Goal: Information Seeking & Learning: Learn about a topic

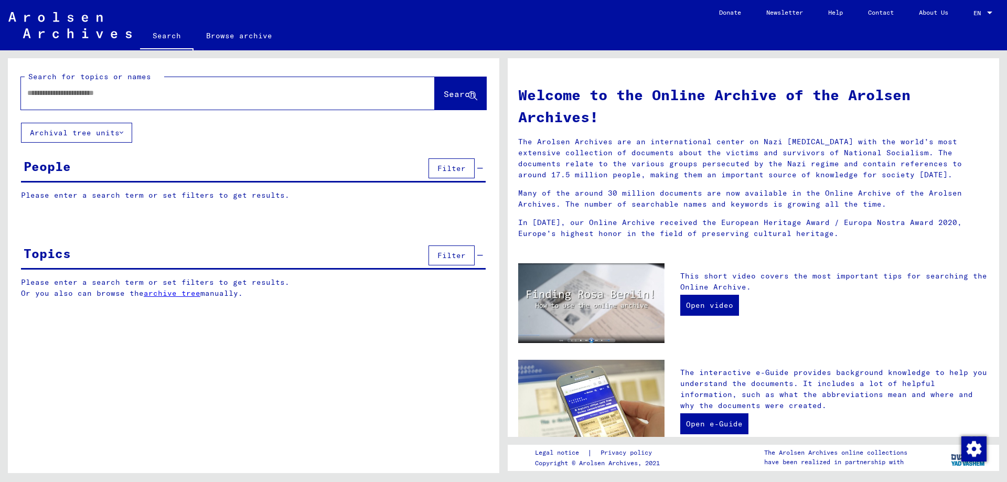
click at [98, 102] on div at bounding box center [212, 93] width 382 height 24
click at [91, 88] on input "text" at bounding box center [215, 93] width 376 height 11
type input "*****"
click at [444, 98] on span "Search" at bounding box center [459, 94] width 31 height 10
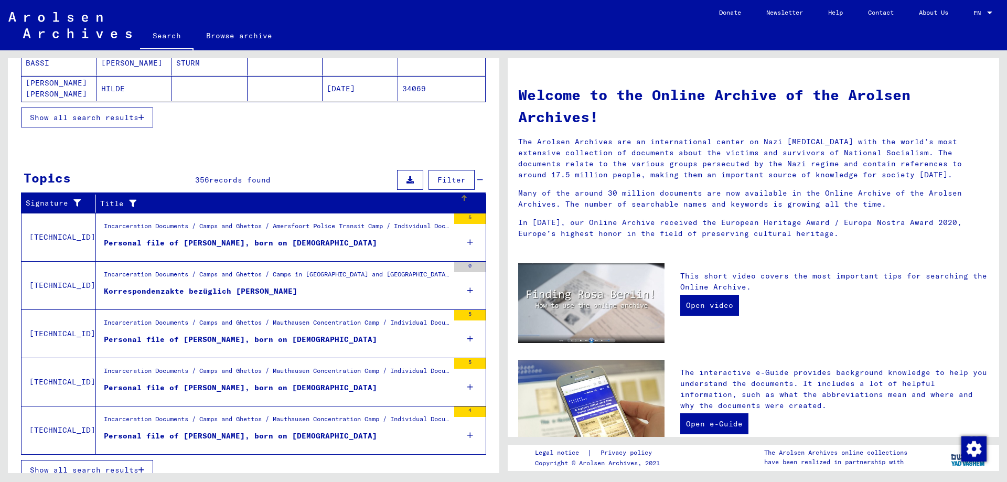
scroll to position [252, 0]
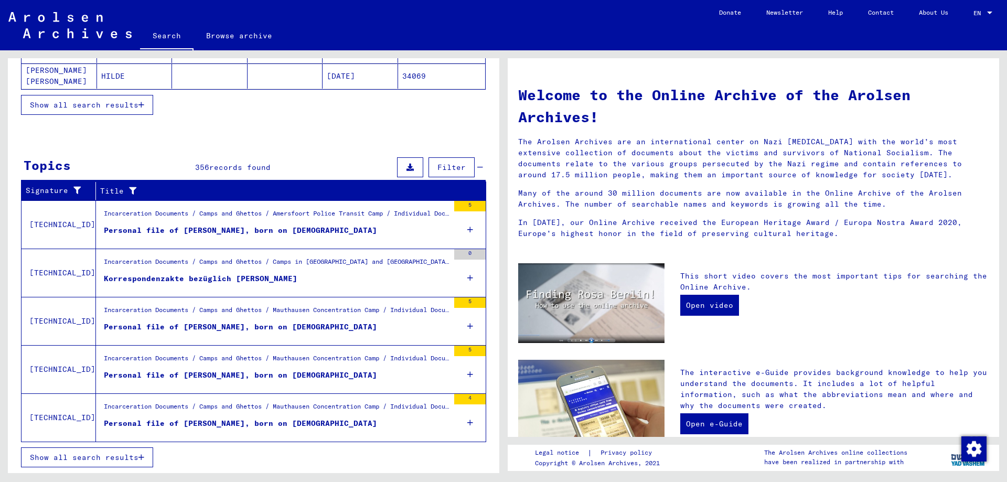
click at [116, 459] on span "Show all search results" at bounding box center [84, 457] width 109 height 9
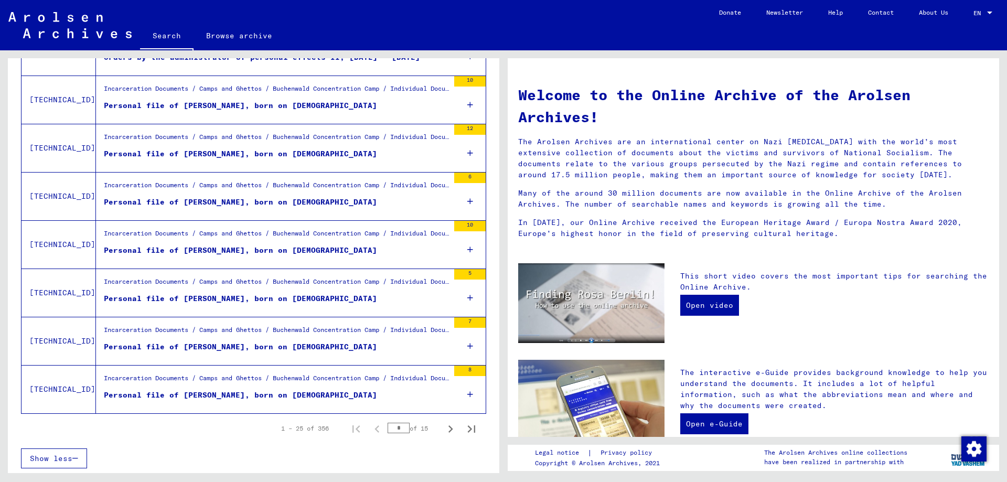
scroll to position [1057, 0]
click at [448, 428] on icon "Next page" at bounding box center [450, 428] width 15 height 15
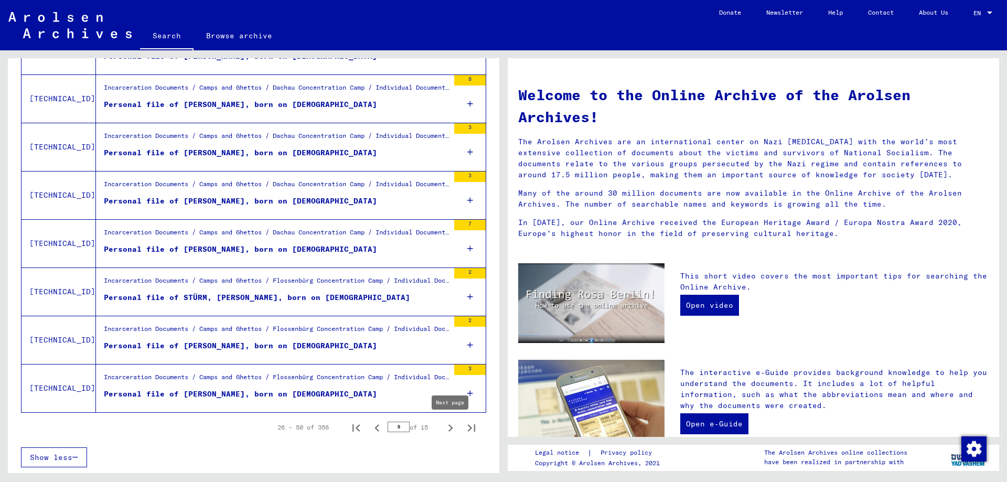
click at [450, 428] on icon "Next page" at bounding box center [450, 428] width 15 height 15
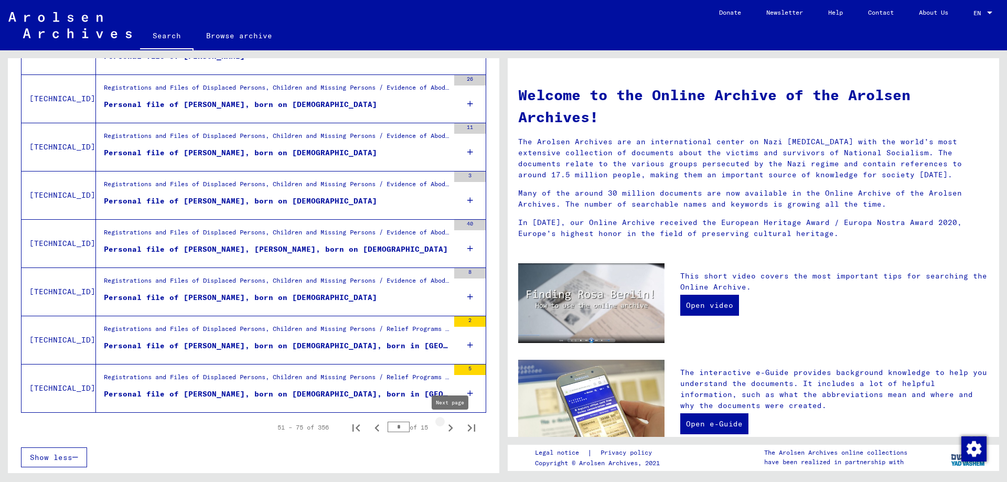
click at [450, 427] on icon "Next page" at bounding box center [450, 428] width 15 height 15
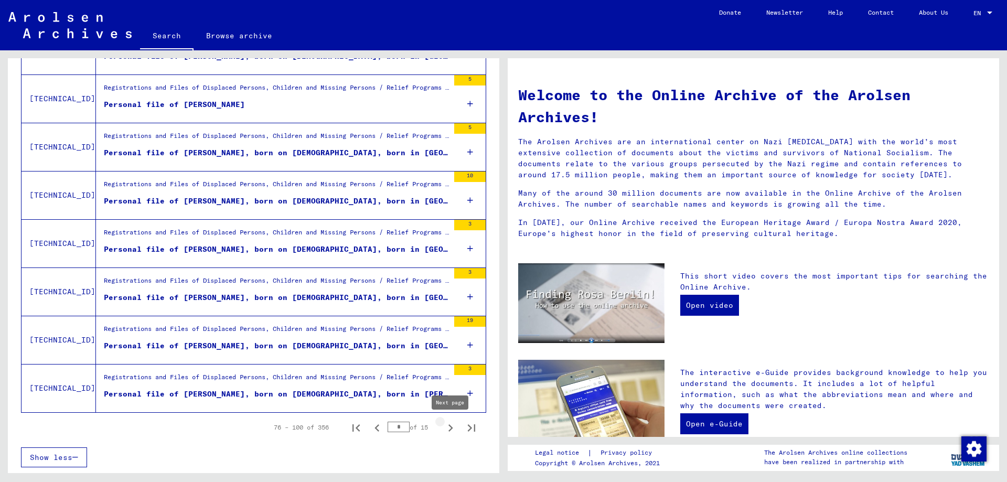
click at [447, 432] on icon "Next page" at bounding box center [450, 428] width 15 height 15
type input "*"
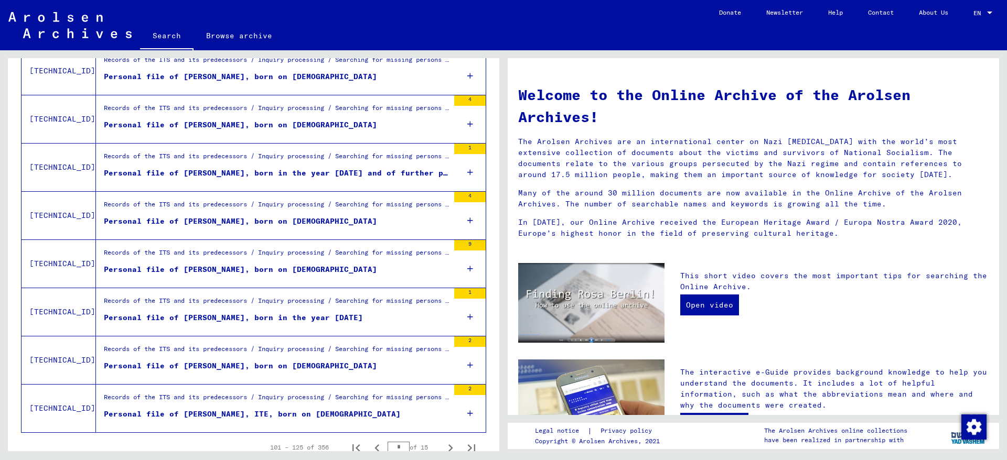
scroll to position [1078, 0]
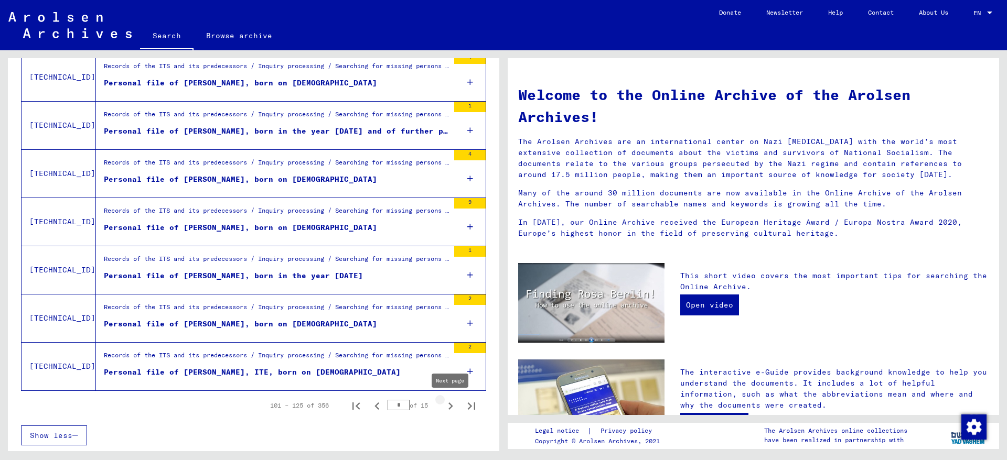
click at [451, 409] on icon "Next page" at bounding box center [450, 406] width 15 height 15
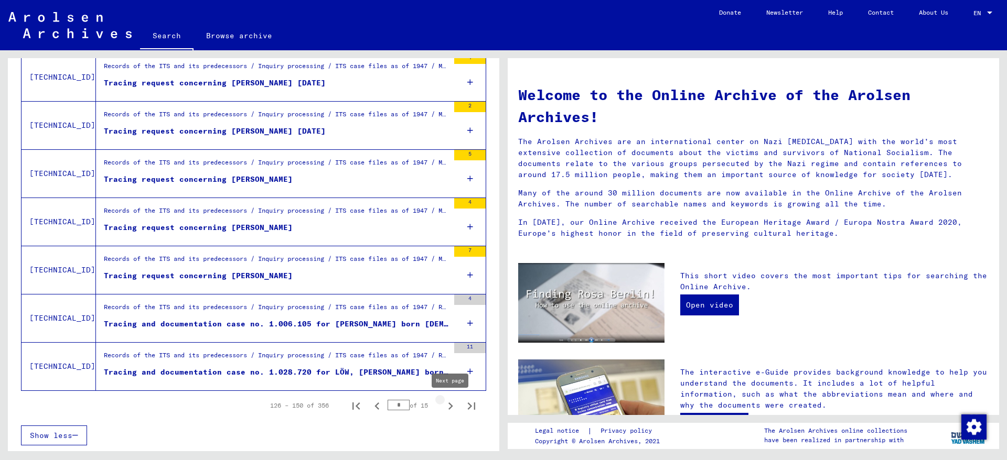
click at [451, 403] on icon "Next page" at bounding box center [450, 406] width 15 height 15
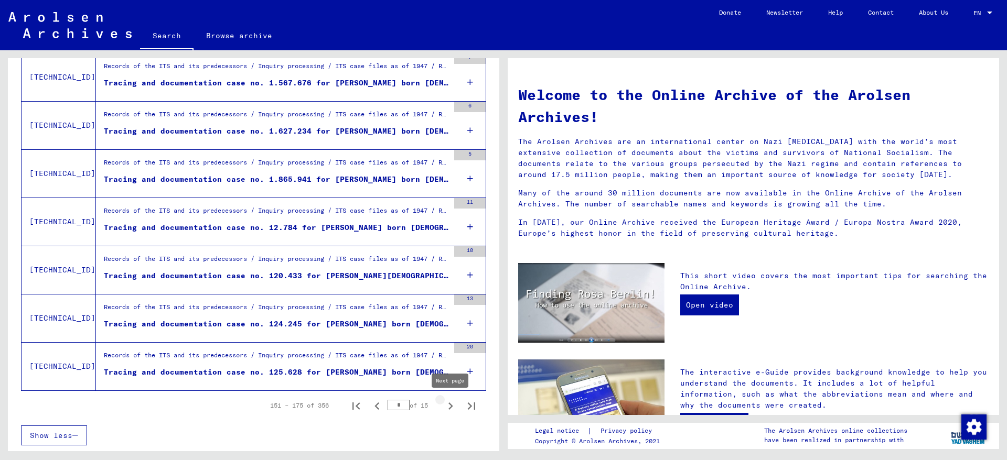
click at [448, 405] on icon "Next page" at bounding box center [450, 406] width 15 height 15
click at [450, 404] on icon "Next page" at bounding box center [450, 406] width 5 height 7
click at [453, 405] on icon "Next page" at bounding box center [450, 406] width 15 height 15
drag, startPoint x: 445, startPoint y: 409, endPoint x: 433, endPoint y: 399, distance: 16.1
click at [446, 409] on icon "Next page" at bounding box center [450, 406] width 15 height 15
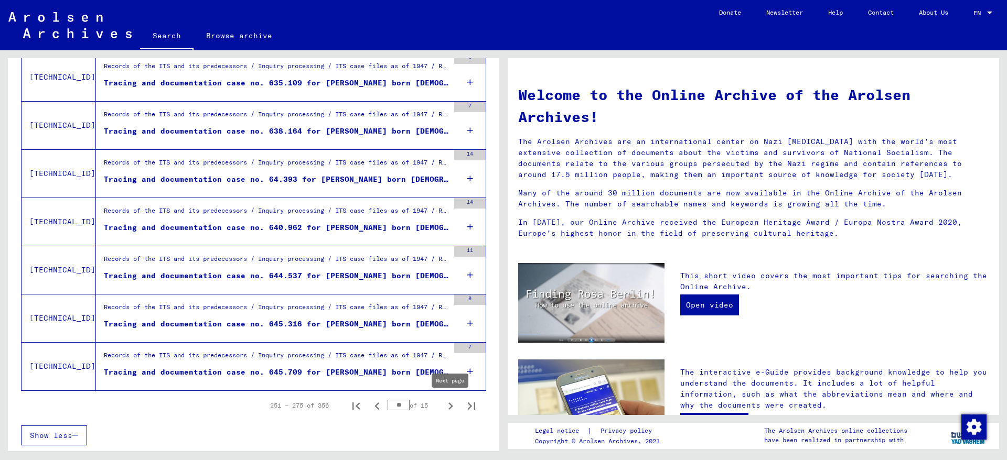
click at [453, 407] on icon "Next page" at bounding box center [450, 406] width 15 height 15
click at [448, 405] on icon "Next page" at bounding box center [450, 406] width 15 height 15
click at [450, 406] on icon "Next page" at bounding box center [450, 406] width 15 height 15
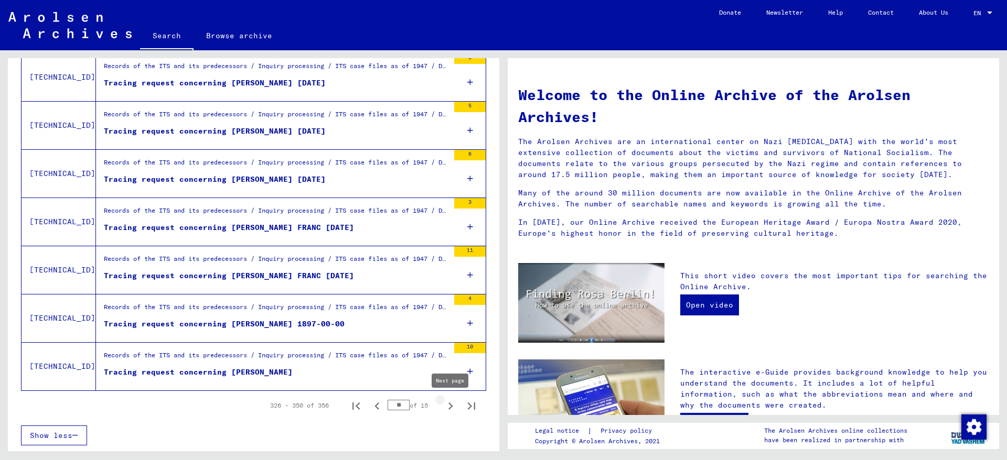
click at [455, 408] on icon "Next page" at bounding box center [450, 406] width 15 height 15
type input "**"
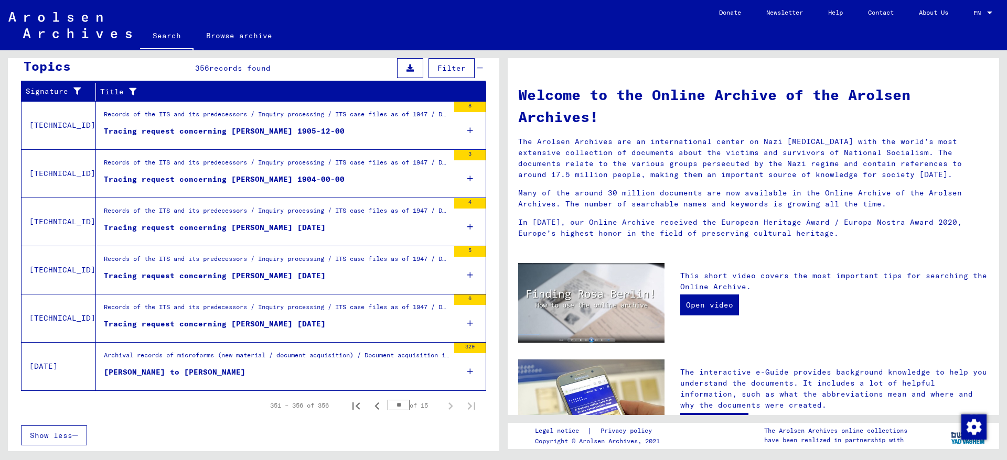
scroll to position [0, 0]
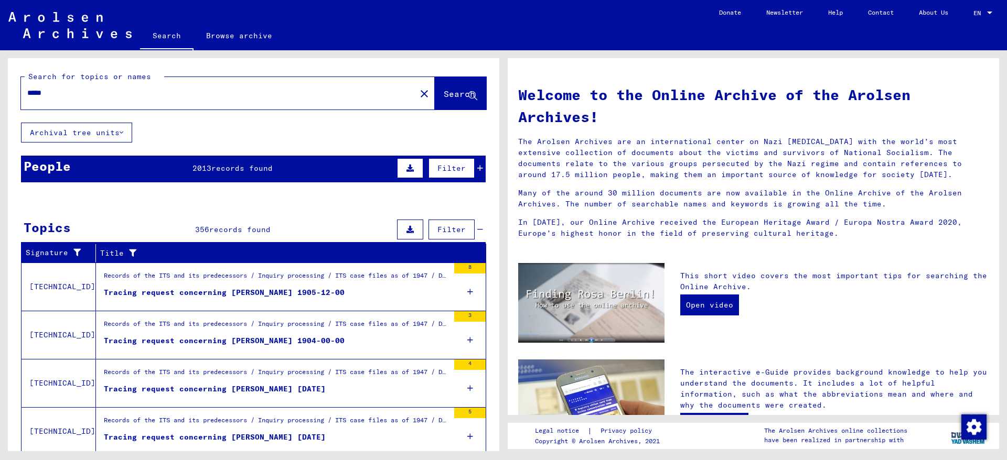
click at [176, 169] on div "People 2013 records found Filter" at bounding box center [253, 169] width 465 height 27
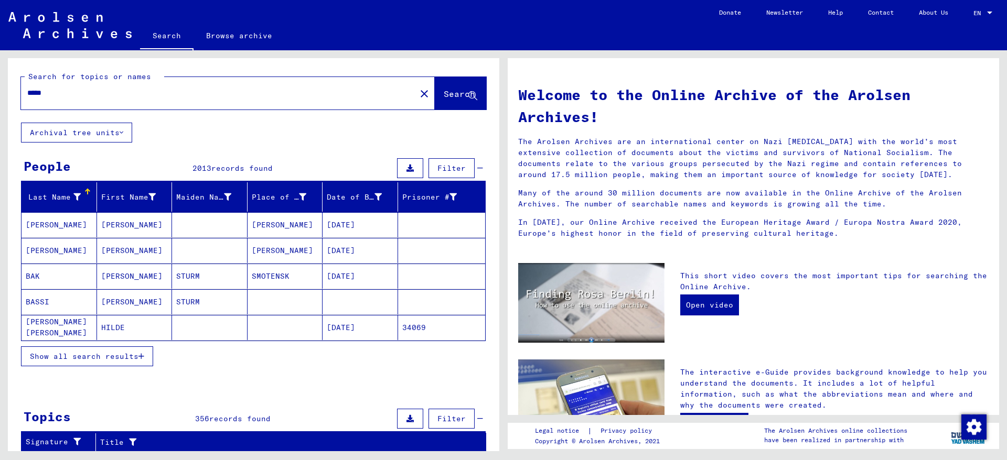
click at [72, 359] on span "Show all search results" at bounding box center [84, 356] width 109 height 9
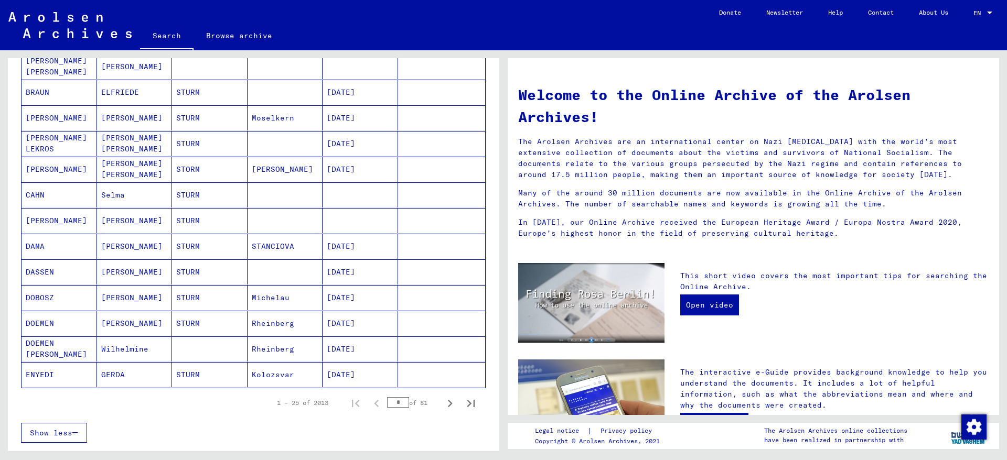
scroll to position [453, 0]
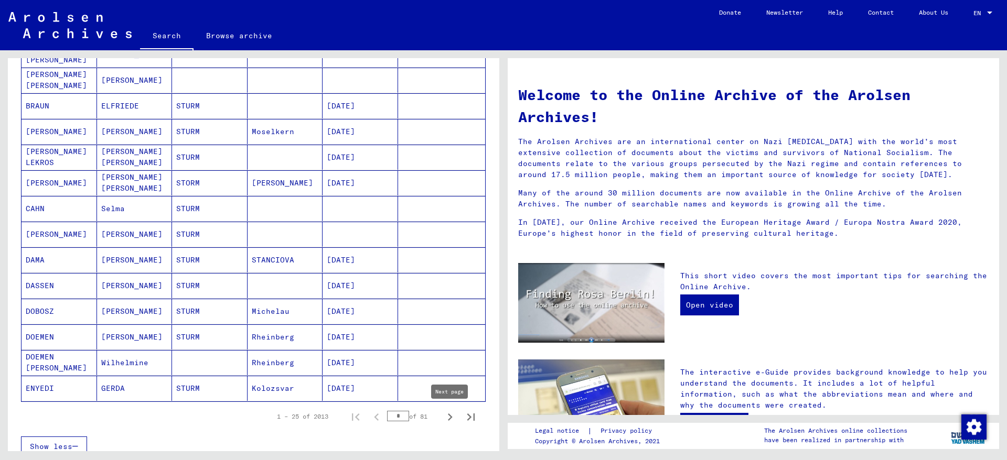
click at [453, 417] on icon "Next page" at bounding box center [450, 417] width 15 height 15
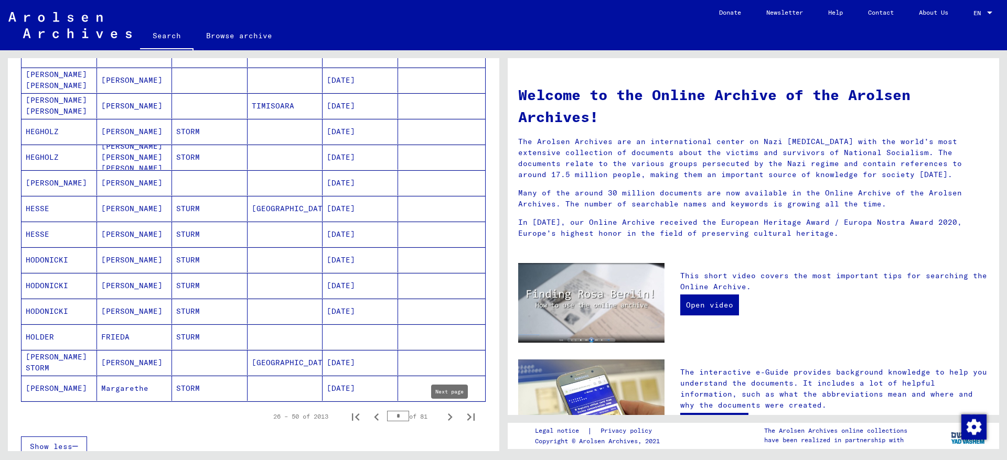
click at [452, 421] on icon "Next page" at bounding box center [450, 417] width 15 height 15
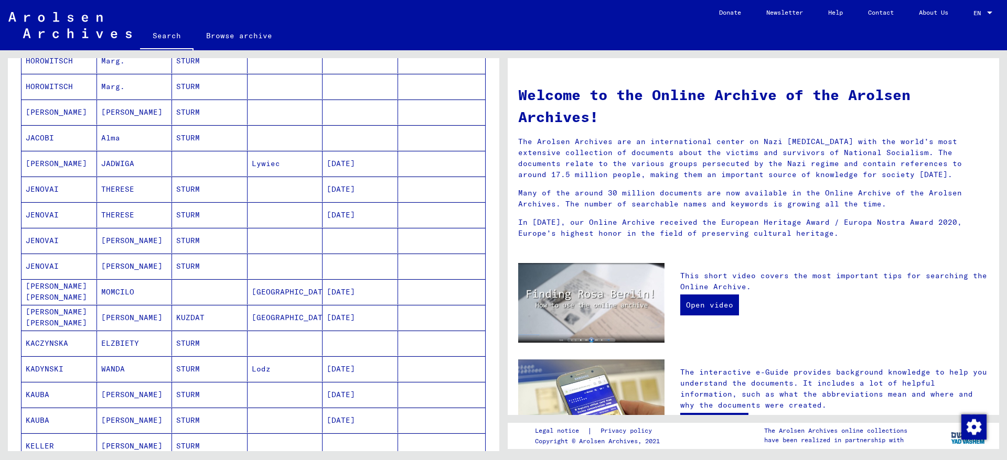
scroll to position [566, 0]
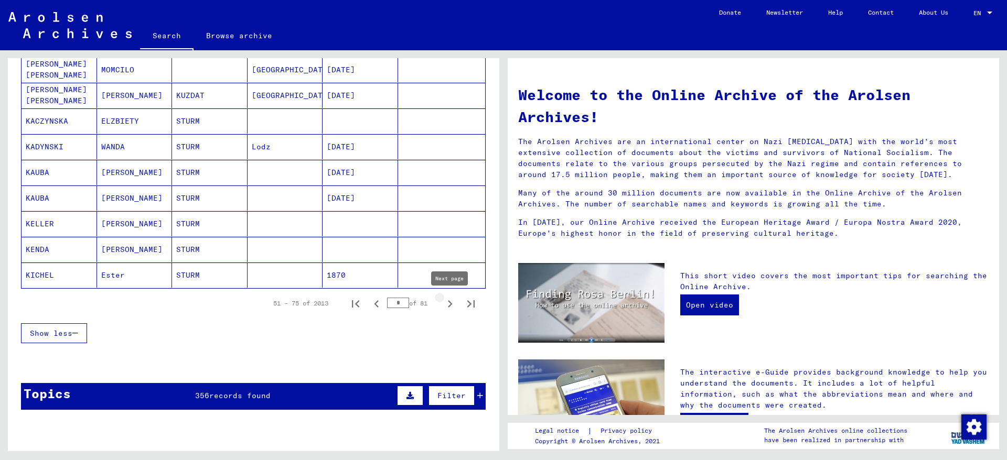
click at [446, 303] on icon "Next page" at bounding box center [450, 304] width 15 height 15
type input "*"
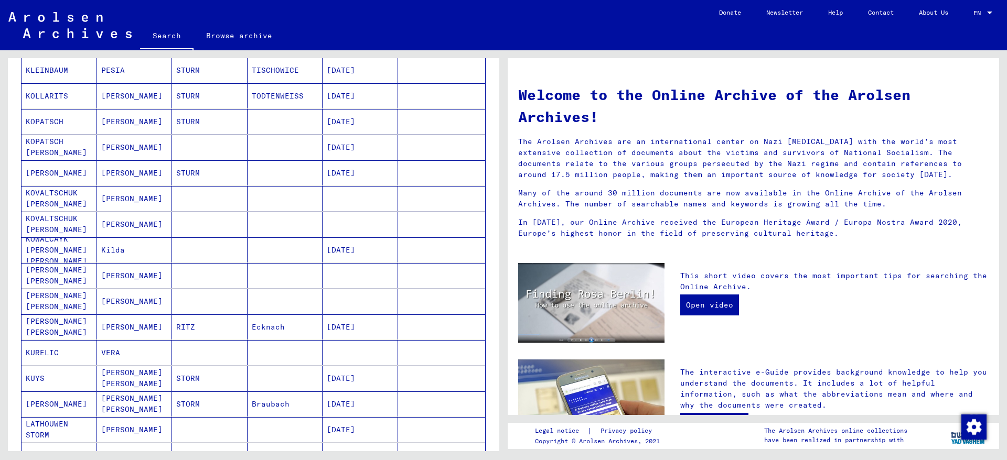
scroll to position [0, 0]
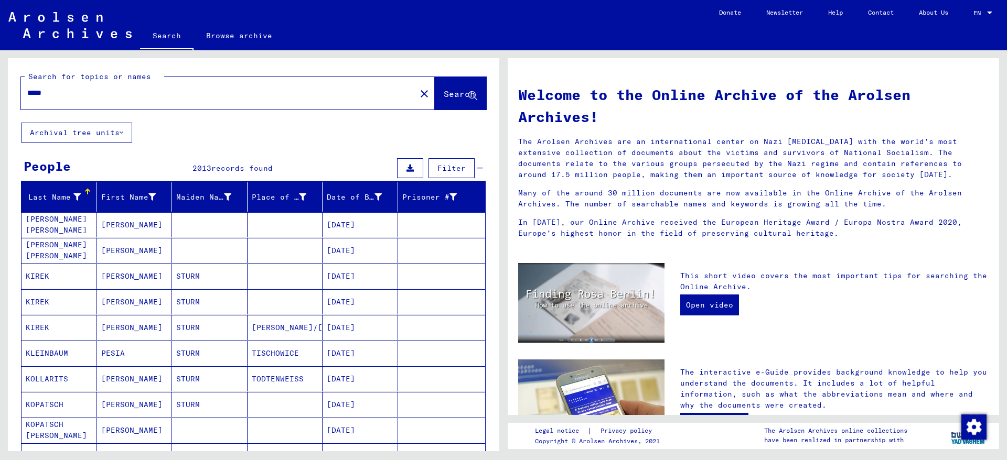
click at [27, 93] on div "*****" at bounding box center [212, 93] width 382 height 24
click at [30, 94] on input "*****" at bounding box center [215, 93] width 376 height 11
click at [27, 94] on input "*****" at bounding box center [215, 93] width 376 height 11
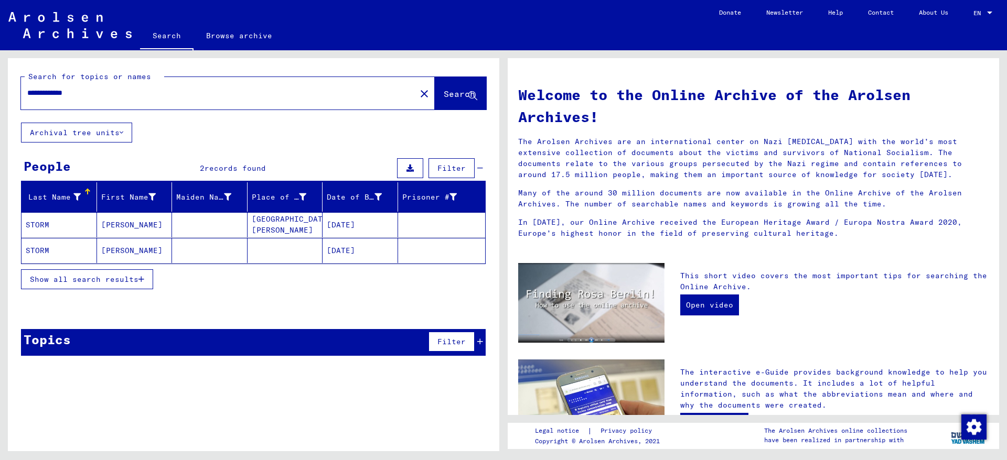
click at [87, 288] on button "Show all search results" at bounding box center [87, 280] width 132 height 20
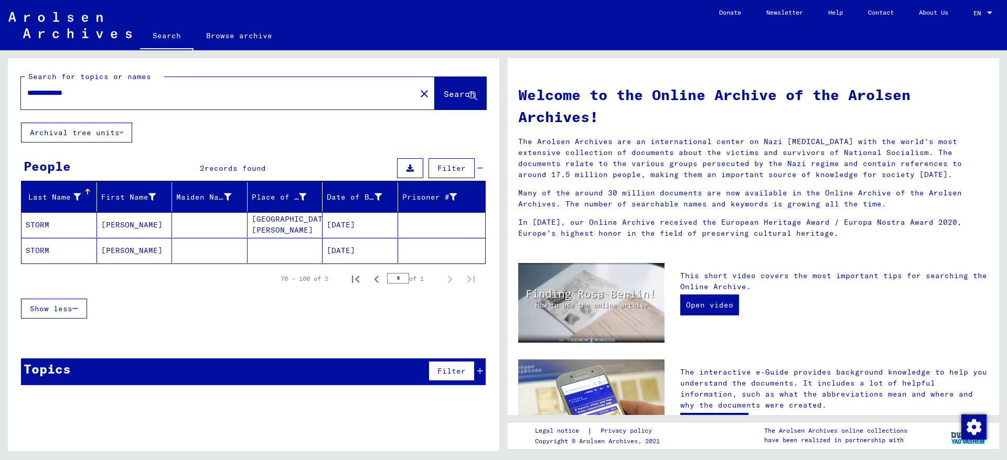
drag, startPoint x: 58, startPoint y: 92, endPoint x: 0, endPoint y: 99, distance: 58.2
click at [27, 99] on input "**********" at bounding box center [215, 93] width 376 height 11
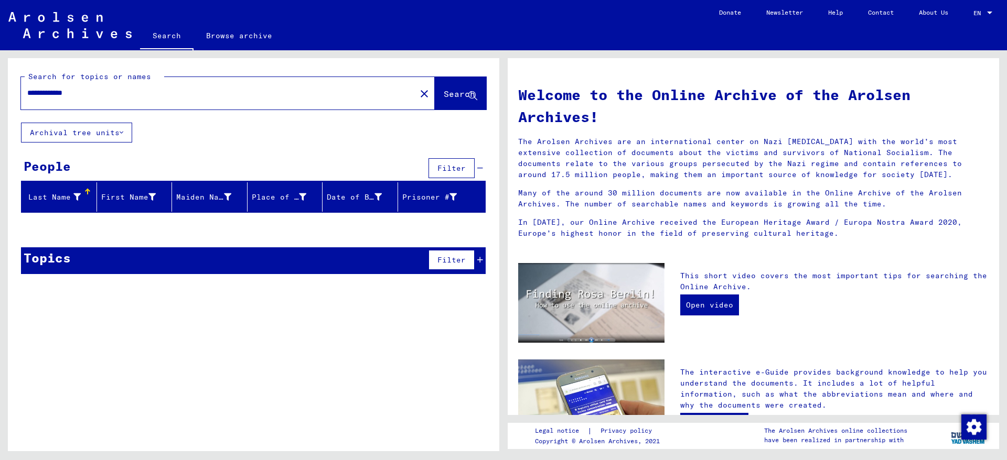
drag, startPoint x: 59, startPoint y: 94, endPoint x: 0, endPoint y: 95, distance: 59.3
click at [27, 95] on input "**********" at bounding box center [215, 93] width 376 height 11
type input "**********"
click at [233, 39] on link "Browse archive" at bounding box center [239, 35] width 91 height 25
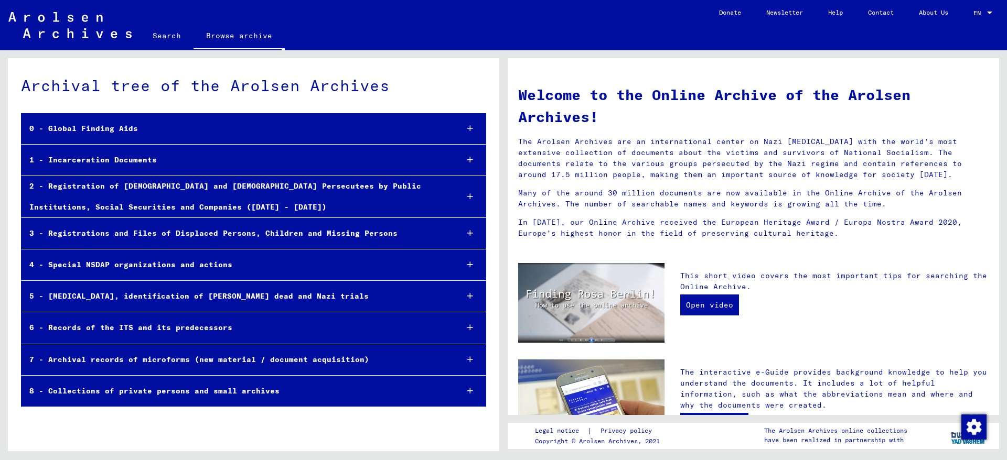
click at [182, 136] on div "0 - Global Finding Aids" at bounding box center [236, 129] width 428 height 20
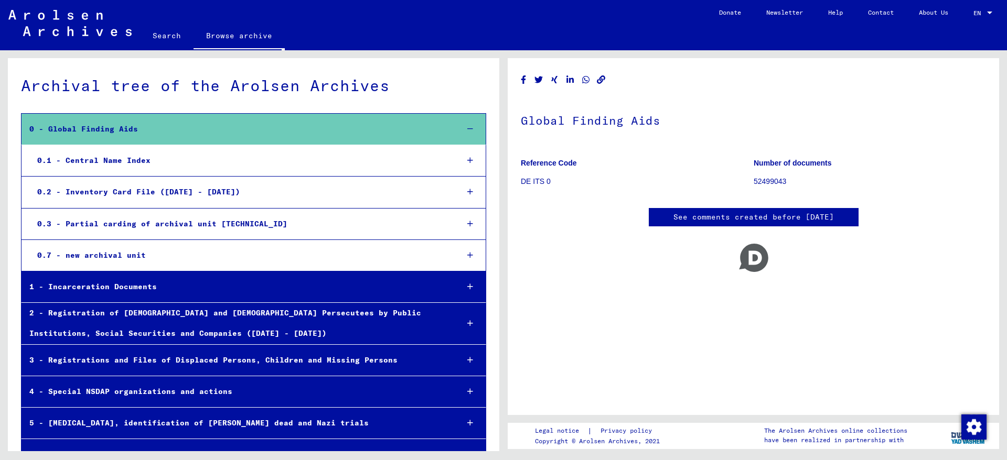
click at [174, 157] on div "0.1 - Central Name Index" at bounding box center [239, 161] width 421 height 20
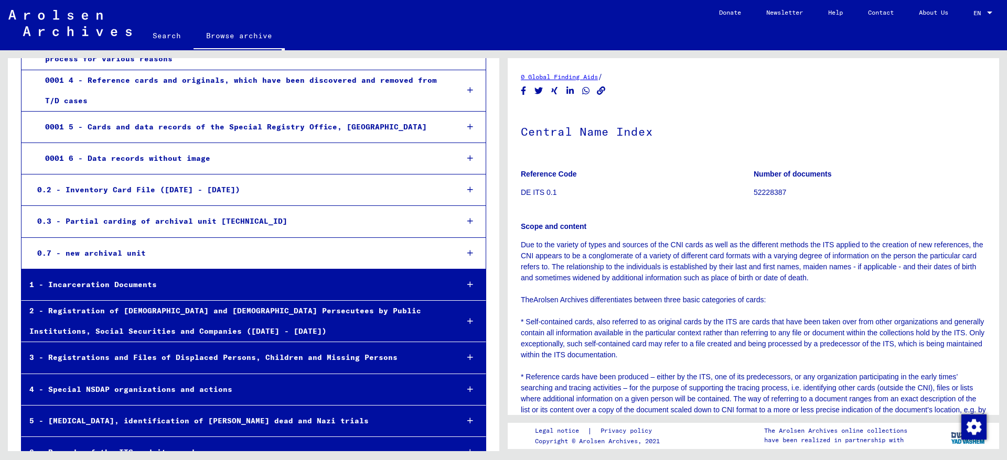
scroll to position [205, 0]
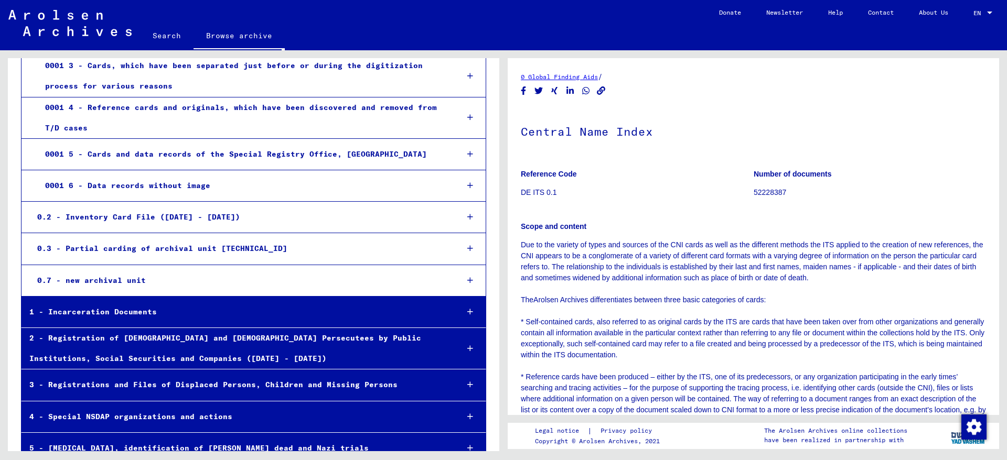
click at [107, 339] on div "2 - Registration of [DEMOGRAPHIC_DATA] and [DEMOGRAPHIC_DATA] Persecutees by Pu…" at bounding box center [236, 348] width 428 height 41
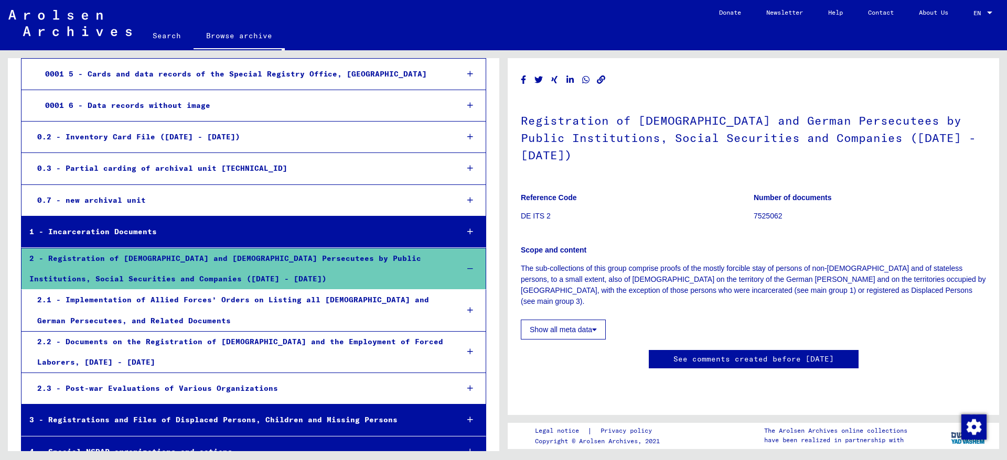
scroll to position [317, 0]
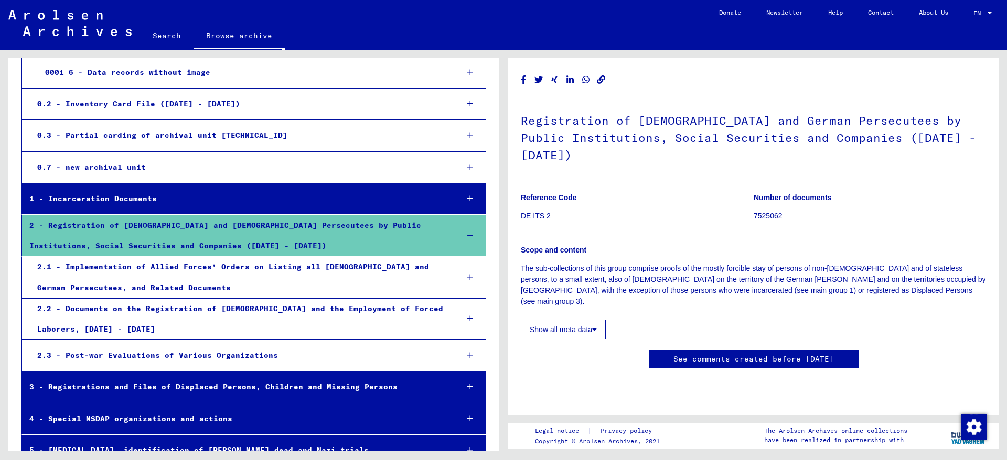
click at [222, 287] on div "2.1 - Implementation of Allied Forces’ Orders on Listing all [DEMOGRAPHIC_DATA]…" at bounding box center [239, 277] width 421 height 41
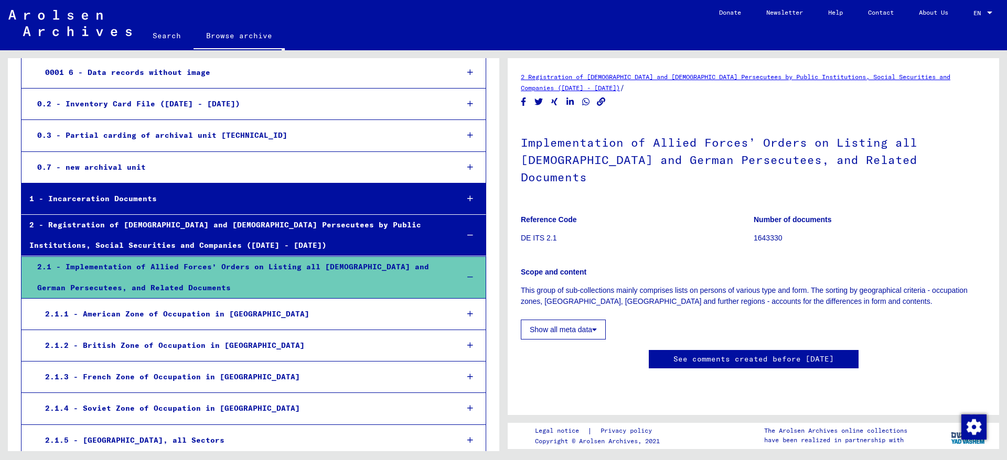
click at [169, 310] on div "2.1.1 - American Zone of Occupation in [GEOGRAPHIC_DATA]" at bounding box center [243, 314] width 413 height 20
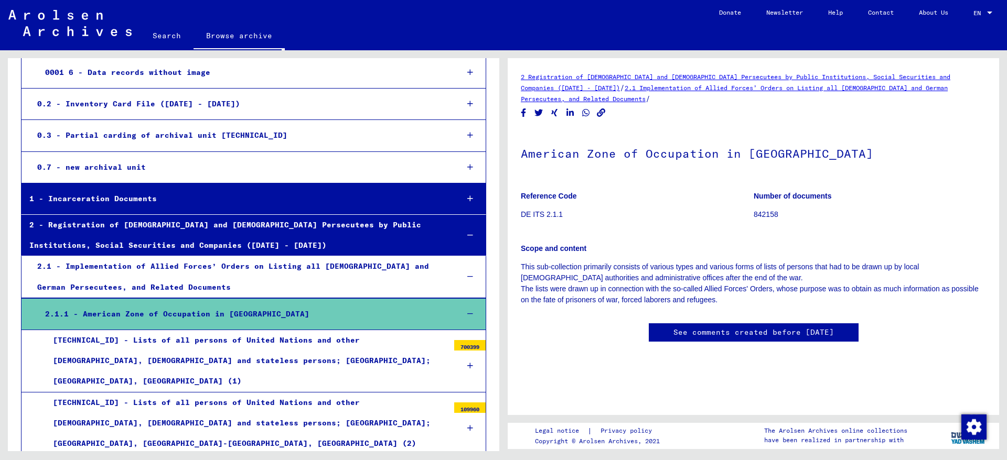
click at [143, 346] on div "[TECHNICAL_ID] - Lists of all persons of United Nations and other [DEMOGRAPHIC_…" at bounding box center [247, 361] width 404 height 62
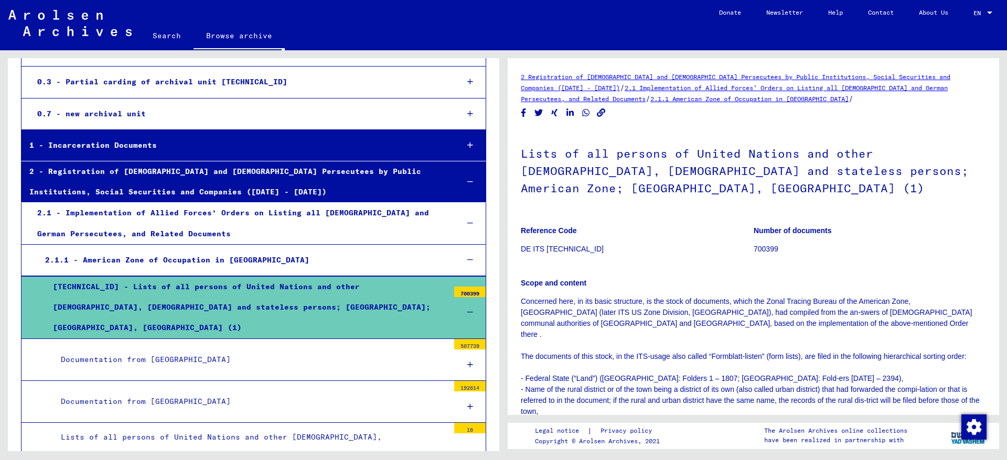
scroll to position [374, 0]
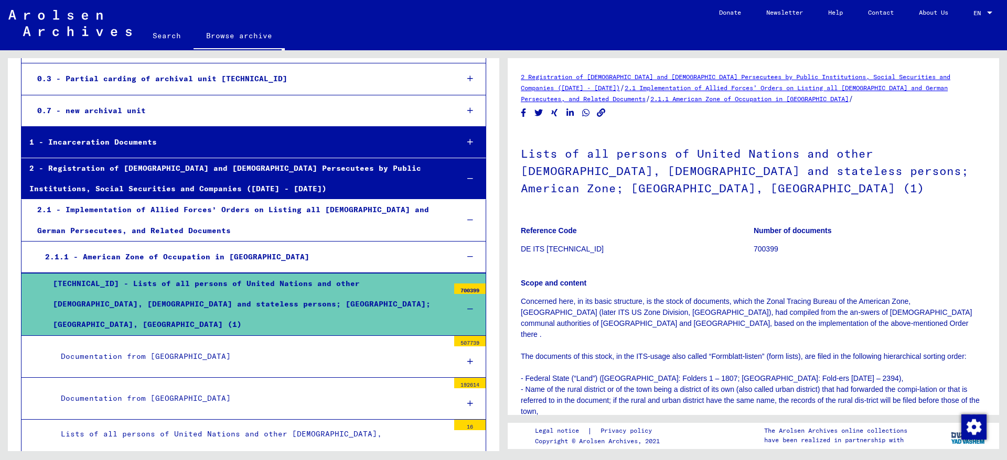
click at [141, 347] on div "Documentation from [GEOGRAPHIC_DATA]" at bounding box center [251, 357] width 396 height 20
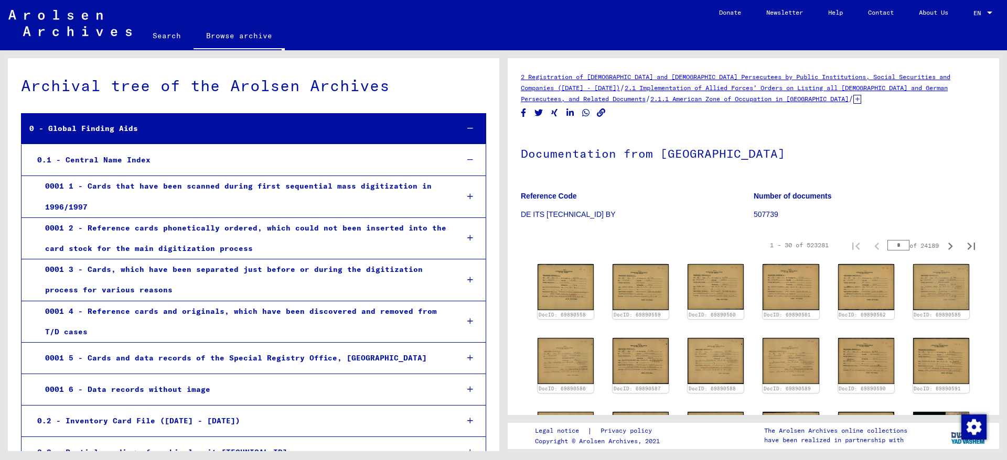
click at [103, 162] on div "0.1 - Central Name Index" at bounding box center [239, 160] width 421 height 20
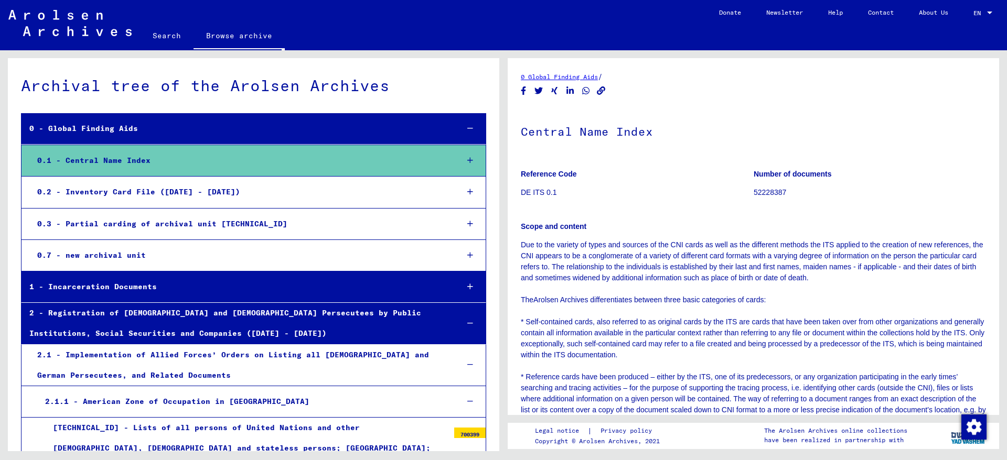
click at [111, 289] on div "1 - Incarceration Documents" at bounding box center [236, 287] width 428 height 20
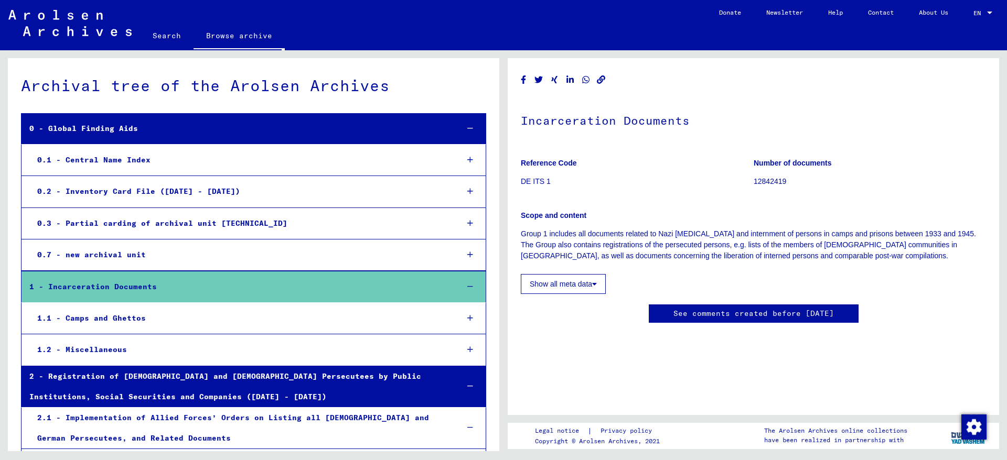
click at [98, 157] on div "0.1 - Central Name Index" at bounding box center [239, 160] width 421 height 20
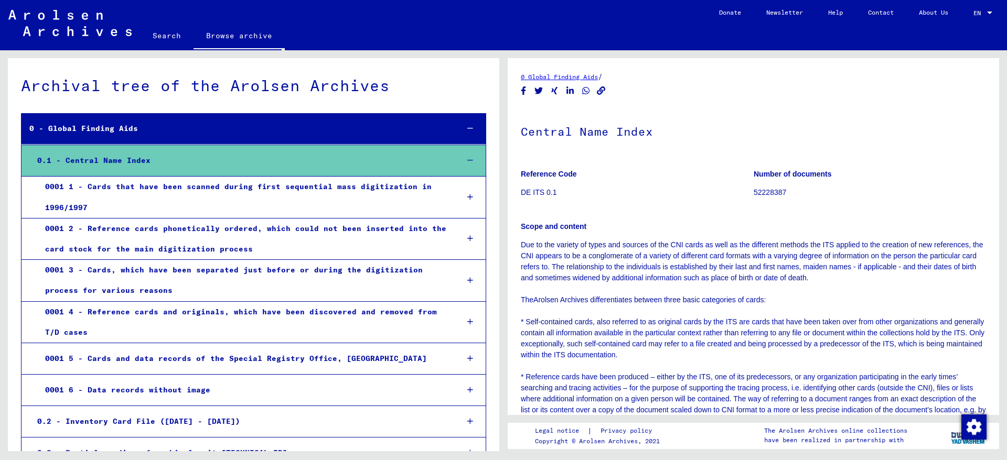
click at [162, 399] on div "0001 6 - Data records without image" at bounding box center [243, 390] width 413 height 20
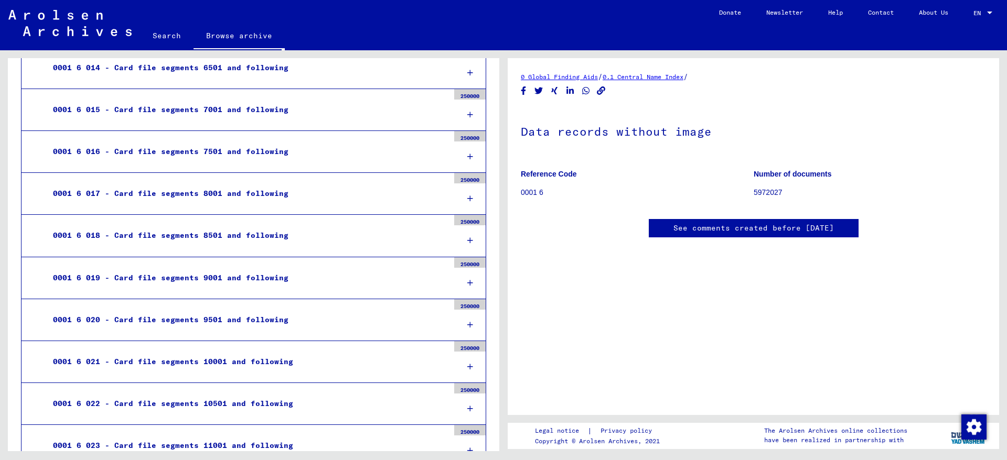
scroll to position [1189, 0]
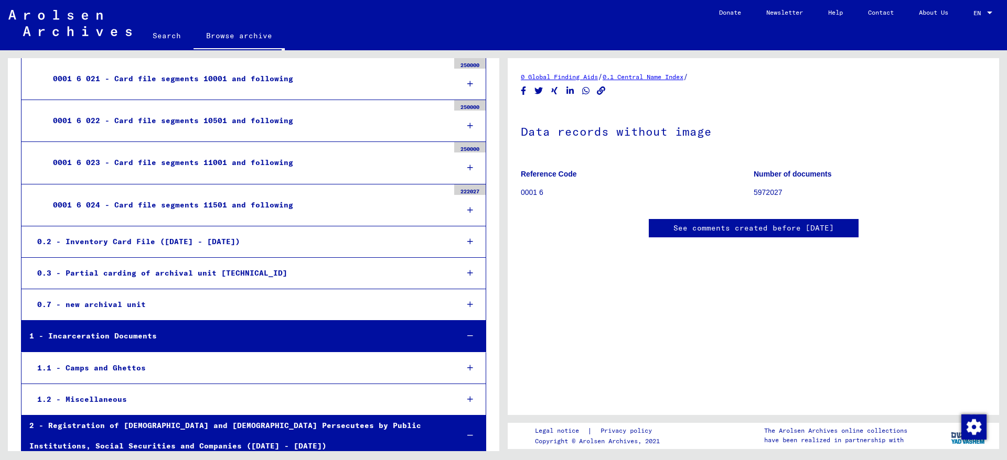
click at [190, 200] on div "0001 6 024 - Card file segments 11501 and following" at bounding box center [247, 205] width 404 height 20
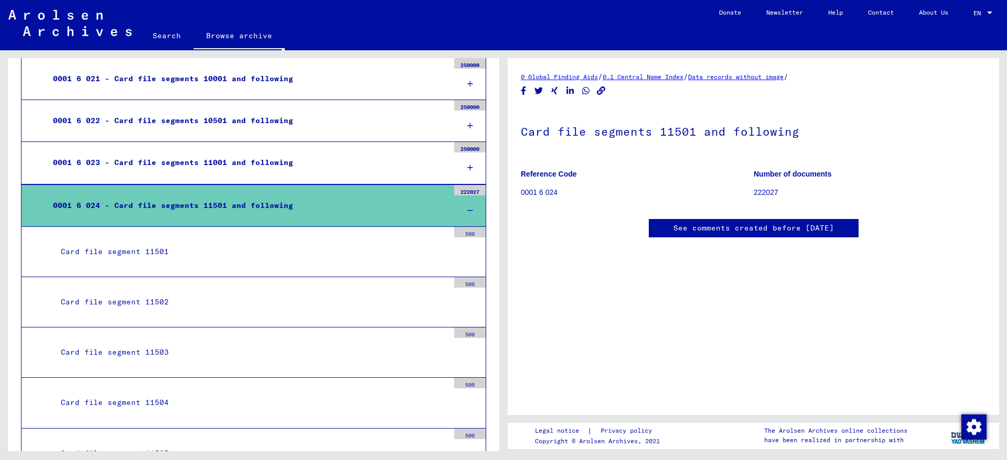
click at [188, 254] on div "Card file segment 11501" at bounding box center [251, 252] width 396 height 20
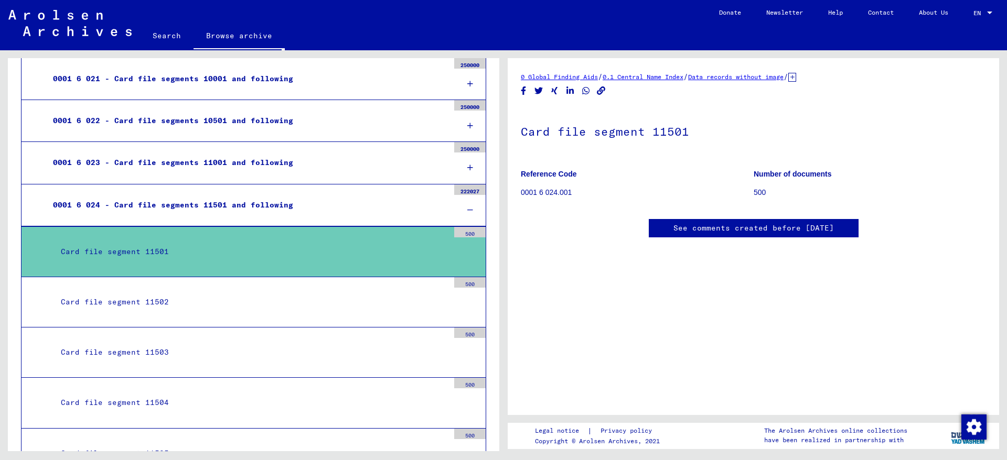
click at [184, 308] on div "Card file segment 11502" at bounding box center [251, 302] width 396 height 20
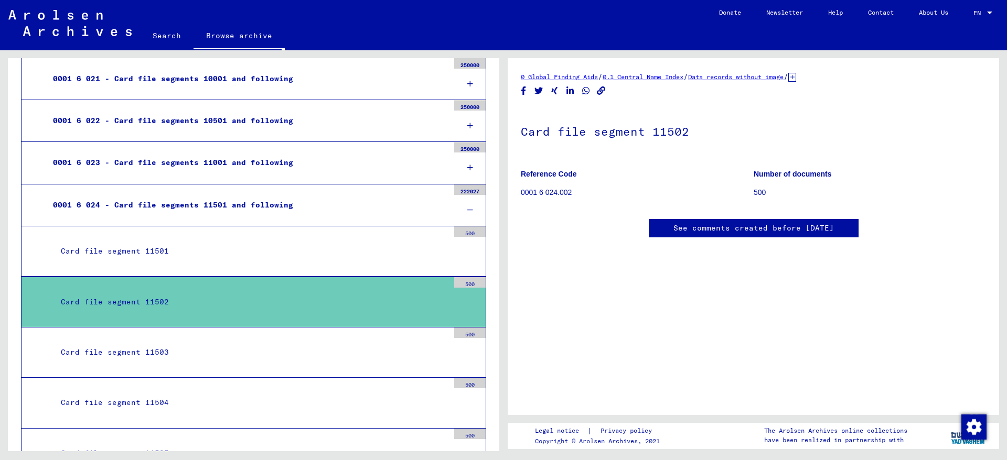
click at [240, 176] on mat-tree-node "0001 6 023 - Card file segments 11001 and following 250000" at bounding box center [253, 163] width 465 height 42
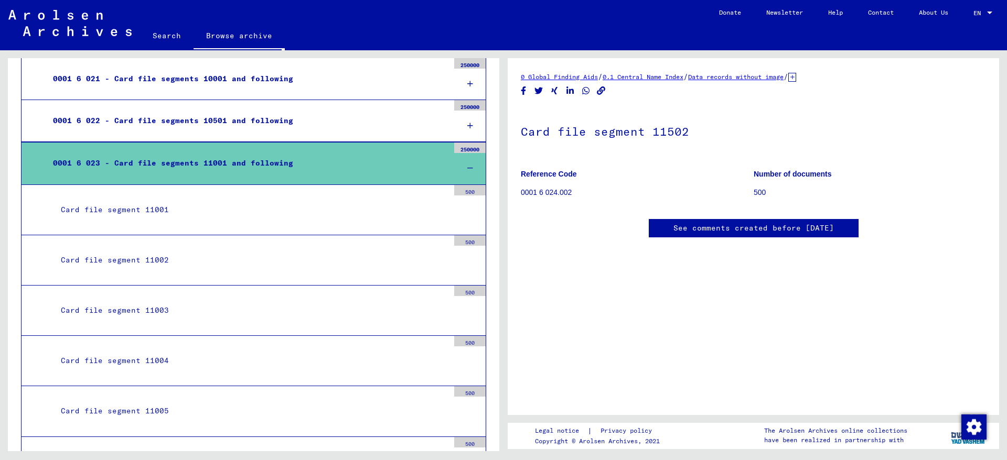
click at [192, 233] on mat-tree-node "Card file segment 11001 500" at bounding box center [253, 210] width 465 height 50
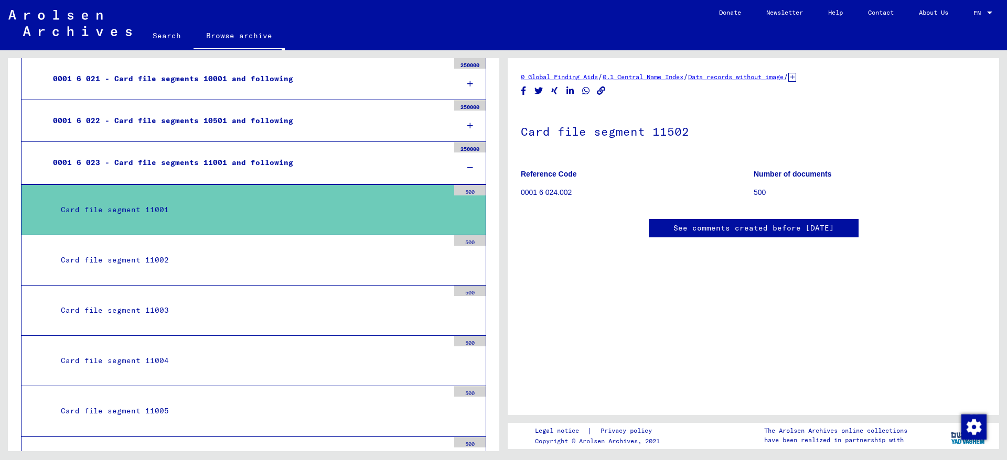
click at [546, 190] on p "0001 6 024.002" at bounding box center [637, 192] width 232 height 11
click at [560, 193] on p "0001 6 024.002" at bounding box center [637, 192] width 232 height 11
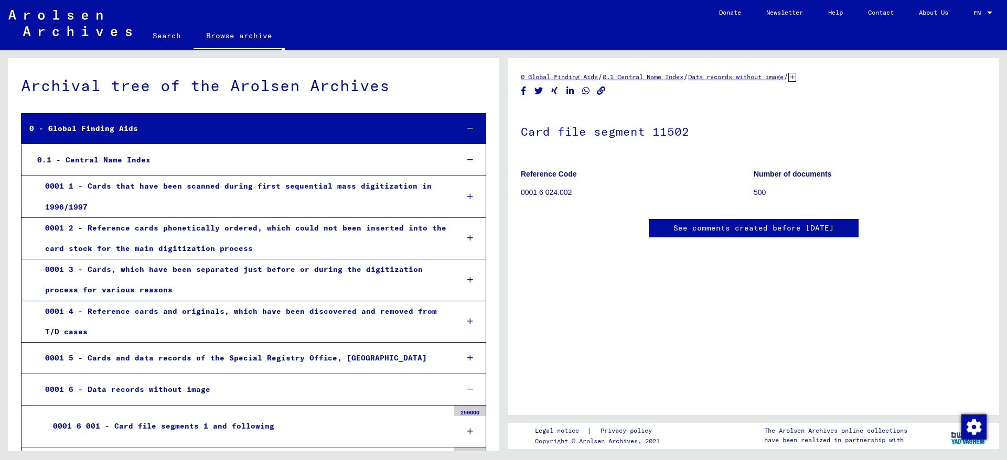
click at [154, 168] on div "0.1 - Central Name Index" at bounding box center [239, 160] width 421 height 20
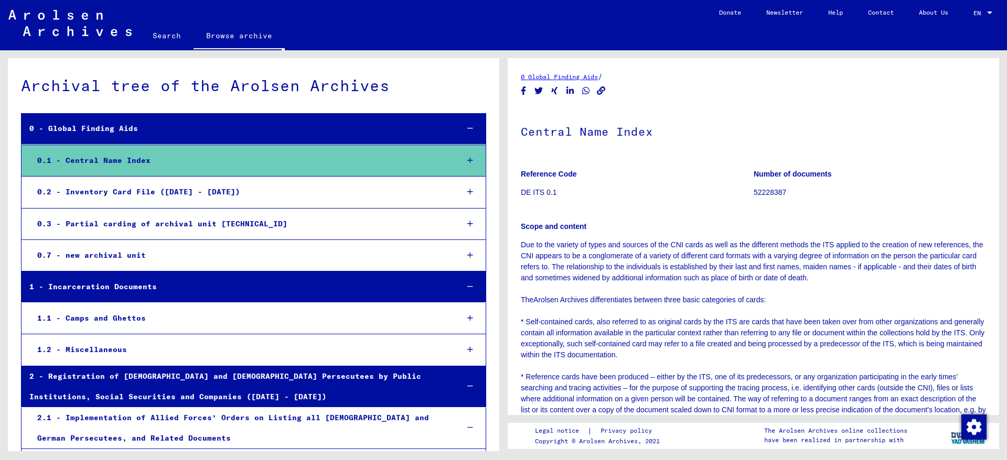
click at [156, 173] on mat-tree-node "0.1 - Central Name Index" at bounding box center [253, 161] width 465 height 32
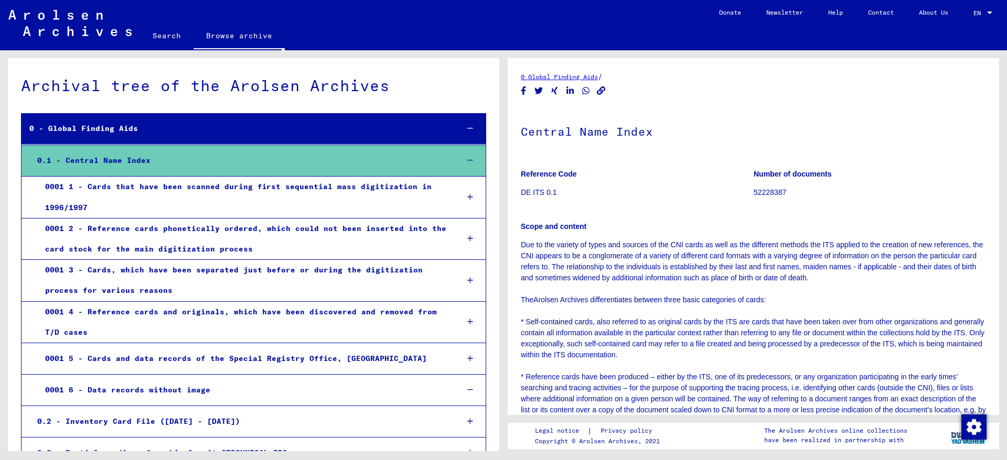
click at [158, 192] on div "0001 1 - Cards that have been scanned during first sequential mass digitization…" at bounding box center [243, 197] width 413 height 41
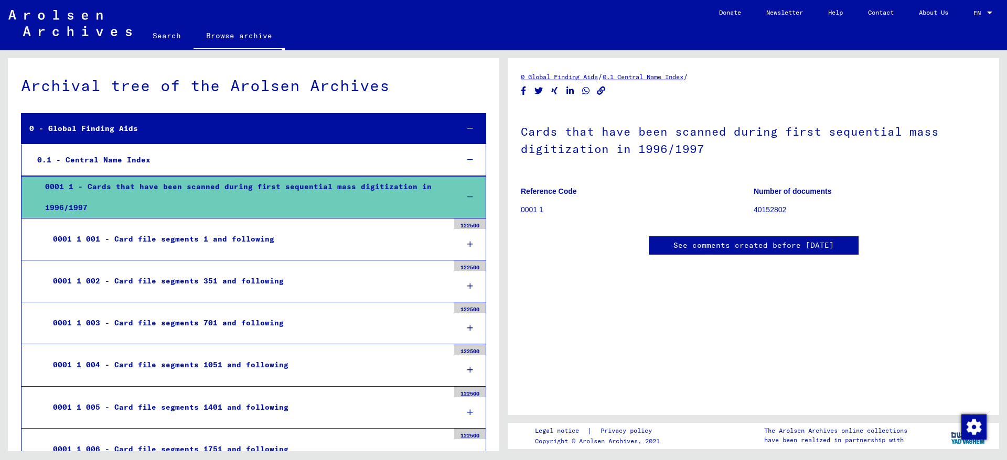
click at [166, 245] on div "0001 1 001 - Card file segments 1 and following" at bounding box center [247, 239] width 404 height 20
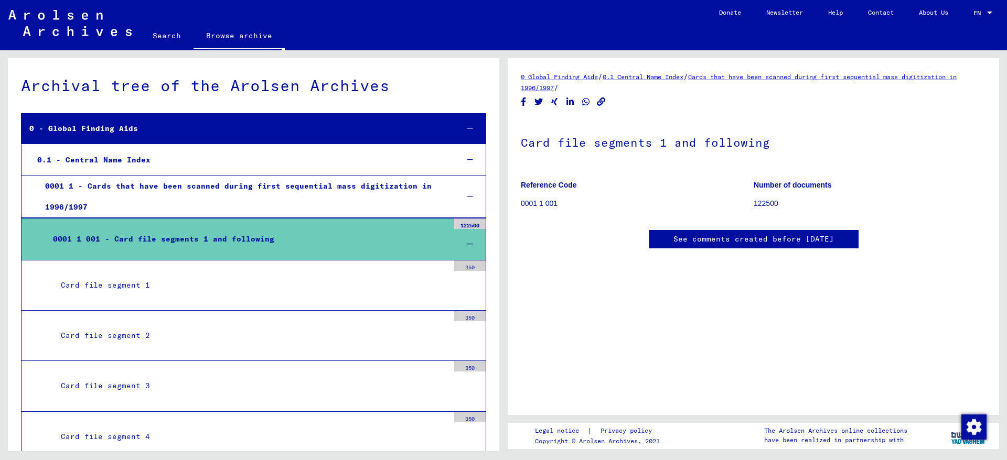
click at [169, 298] on mat-tree-node "Card file segment 1 350" at bounding box center [253, 286] width 465 height 50
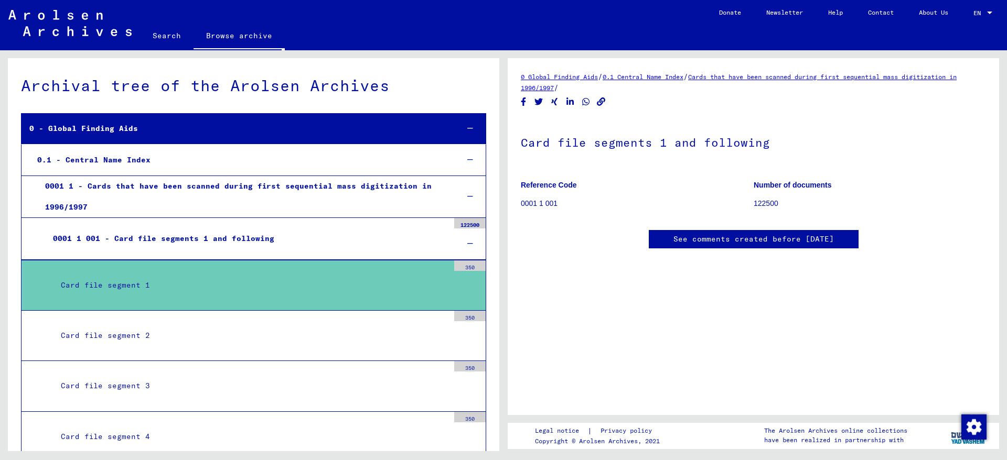
click at [369, 270] on mat-tree-node "Card file segment 1 350" at bounding box center [253, 285] width 465 height 51
click at [117, 285] on div "Card file segment 1" at bounding box center [251, 285] width 396 height 20
click at [164, 289] on div "Card file segment 1" at bounding box center [251, 285] width 396 height 20
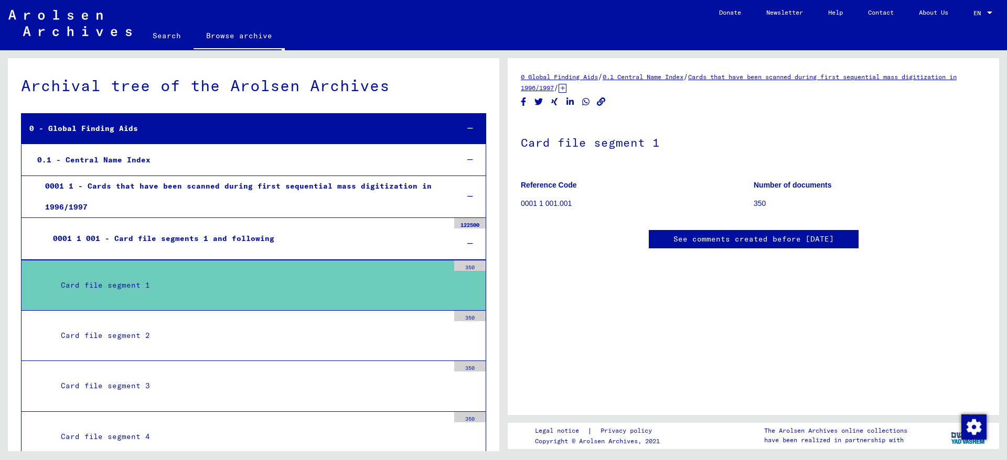
click at [164, 289] on div "Card file segment 1" at bounding box center [251, 285] width 396 height 20
click at [180, 289] on div "Card file segment 1" at bounding box center [251, 285] width 396 height 20
